Goal: Information Seeking & Learning: Learn about a topic

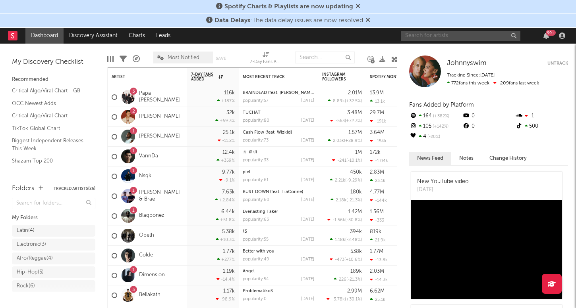
click at [426, 31] on input "text" at bounding box center [460, 36] width 119 height 10
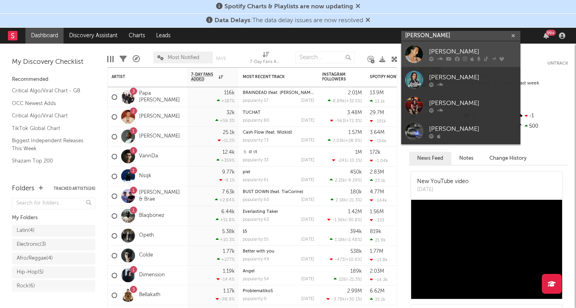
type input "[PERSON_NAME]"
click at [425, 47] on link "[PERSON_NAME]" at bounding box center [460, 54] width 119 height 26
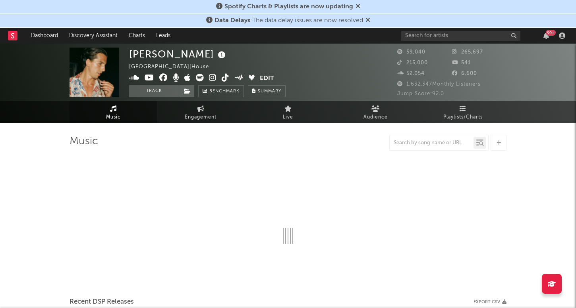
select select "6m"
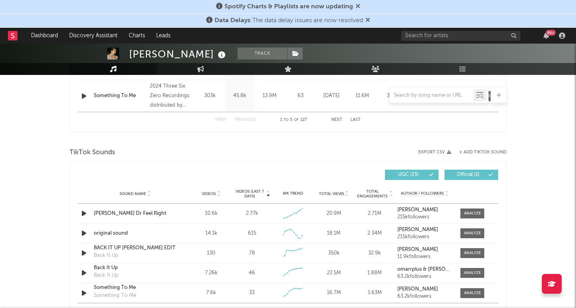
scroll to position [474, 0]
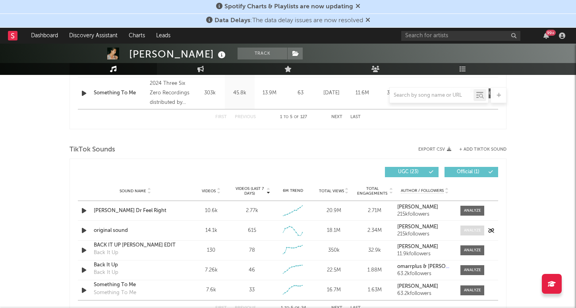
click at [476, 229] on div at bounding box center [472, 231] width 17 height 6
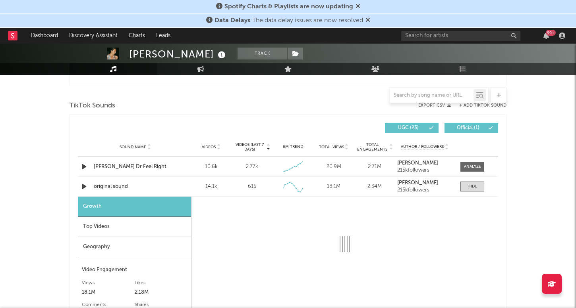
scroll to position [533, 0]
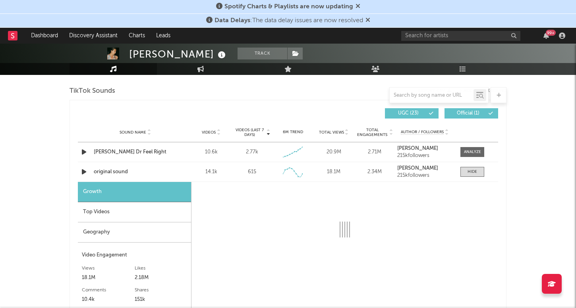
select select "6m"
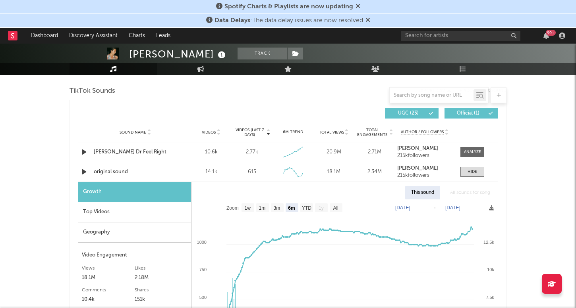
click at [108, 231] on div "Geography" at bounding box center [134, 233] width 113 height 20
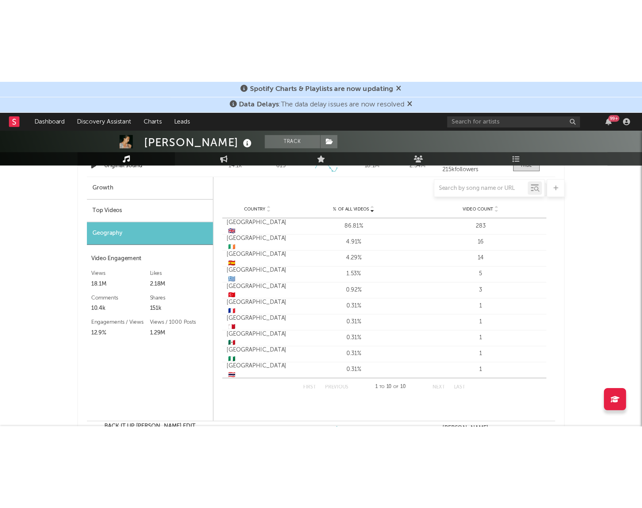
scroll to position [626, 0]
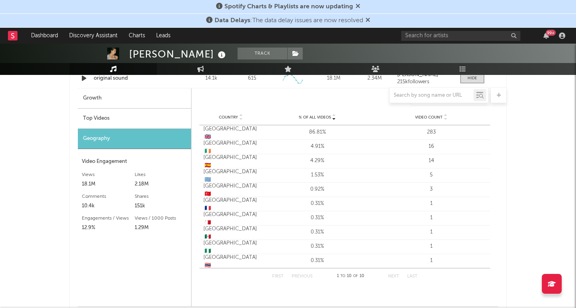
click at [30, 125] on div "[PERSON_NAME] Track [GEOGRAPHIC_DATA] | House Edit Track Benchmark Summary 59,0…" at bounding box center [288, 126] width 576 height 1418
